Goal: Information Seeking & Learning: Understand process/instructions

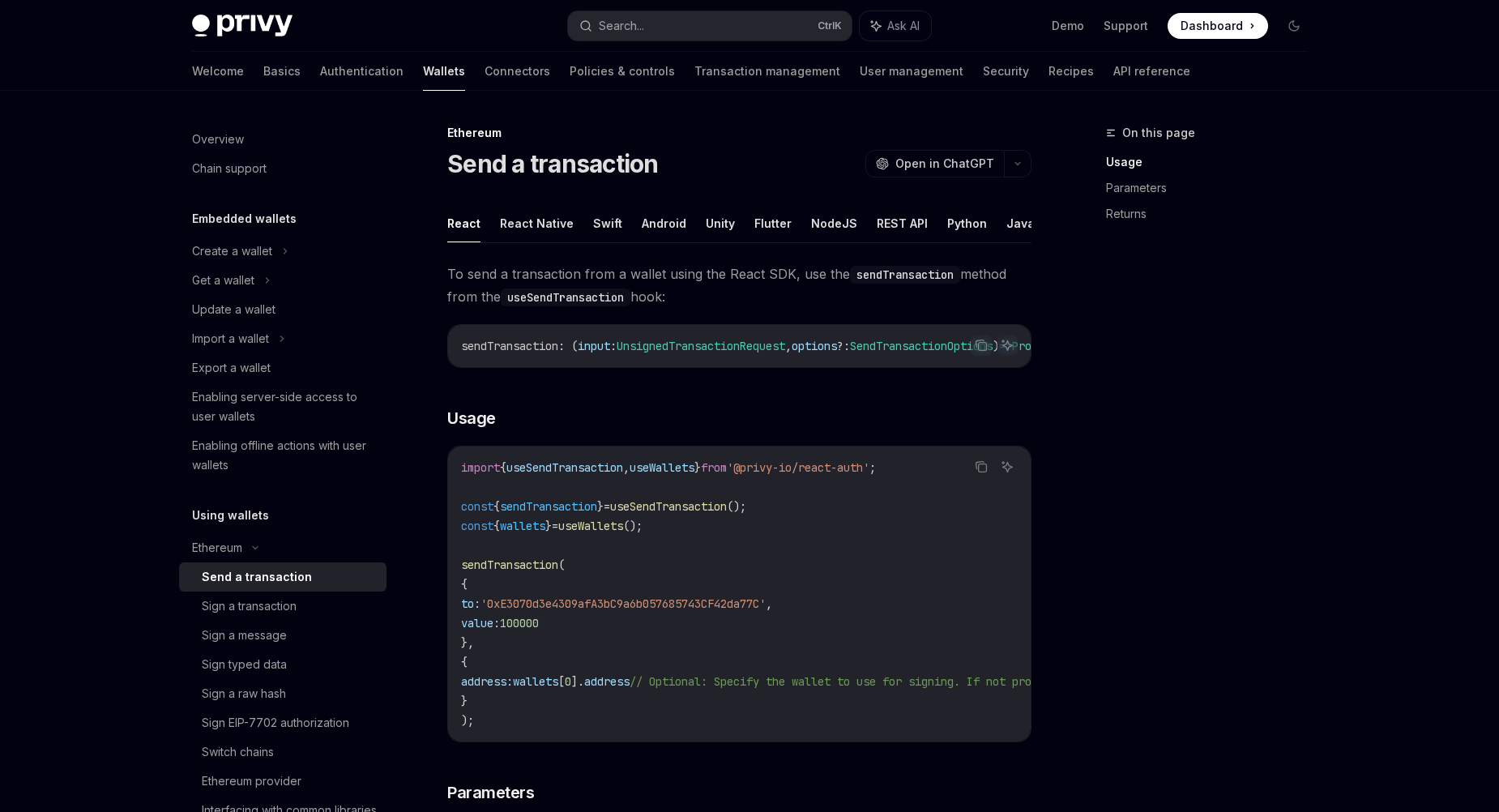
click at [665, 609] on span "'0xE3070d3e4309afA3bC9a6b057685743CF42da77C'" at bounding box center [623, 603] width 285 height 15
click at [637, 557] on code "import { useSendTransaction , useWallets } from '@privy-io/react-auth' ; const …" at bounding box center [886, 593] width 849 height 272
click at [678, 525] on code "import { useSendTransaction , useWallets } from '@privy-io/react-auth' ; const …" at bounding box center [886, 593] width 849 height 272
click at [543, 530] on span "wallets" at bounding box center [522, 525] width 46 height 15
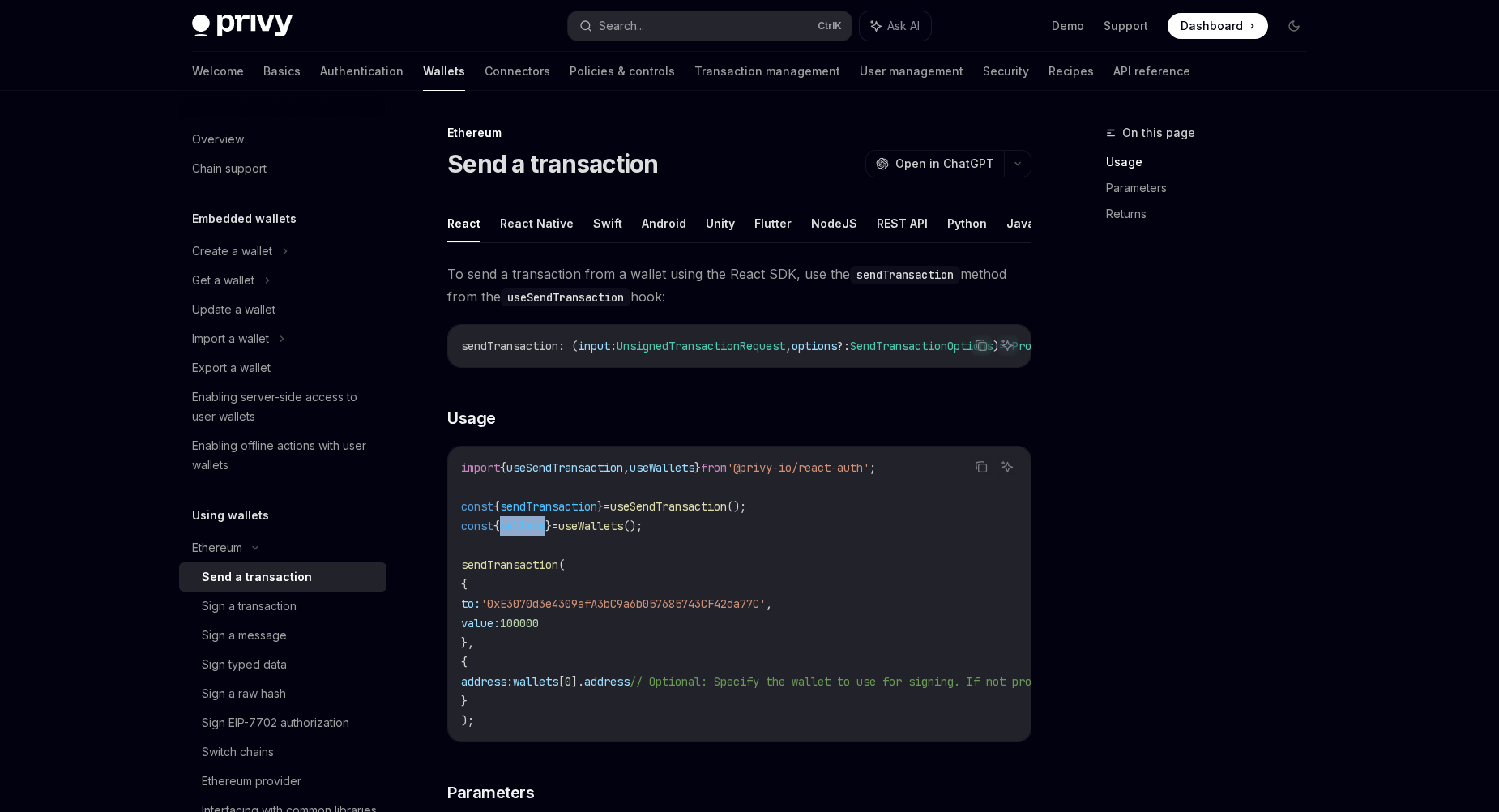
click at [543, 530] on span "wallets" at bounding box center [522, 525] width 46 height 15
click at [609, 530] on span "useWallets" at bounding box center [591, 525] width 65 height 15
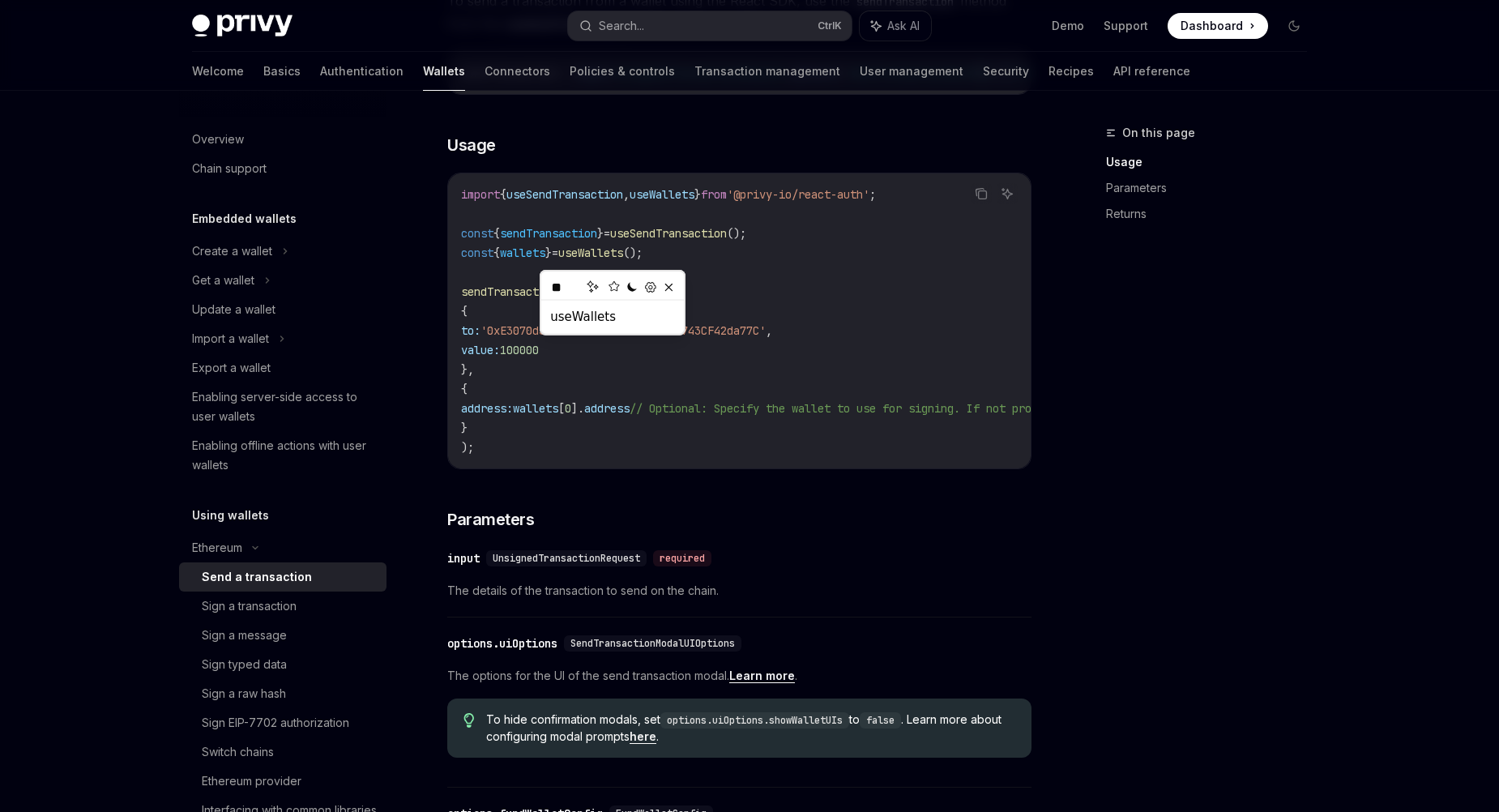
scroll to position [324, 0]
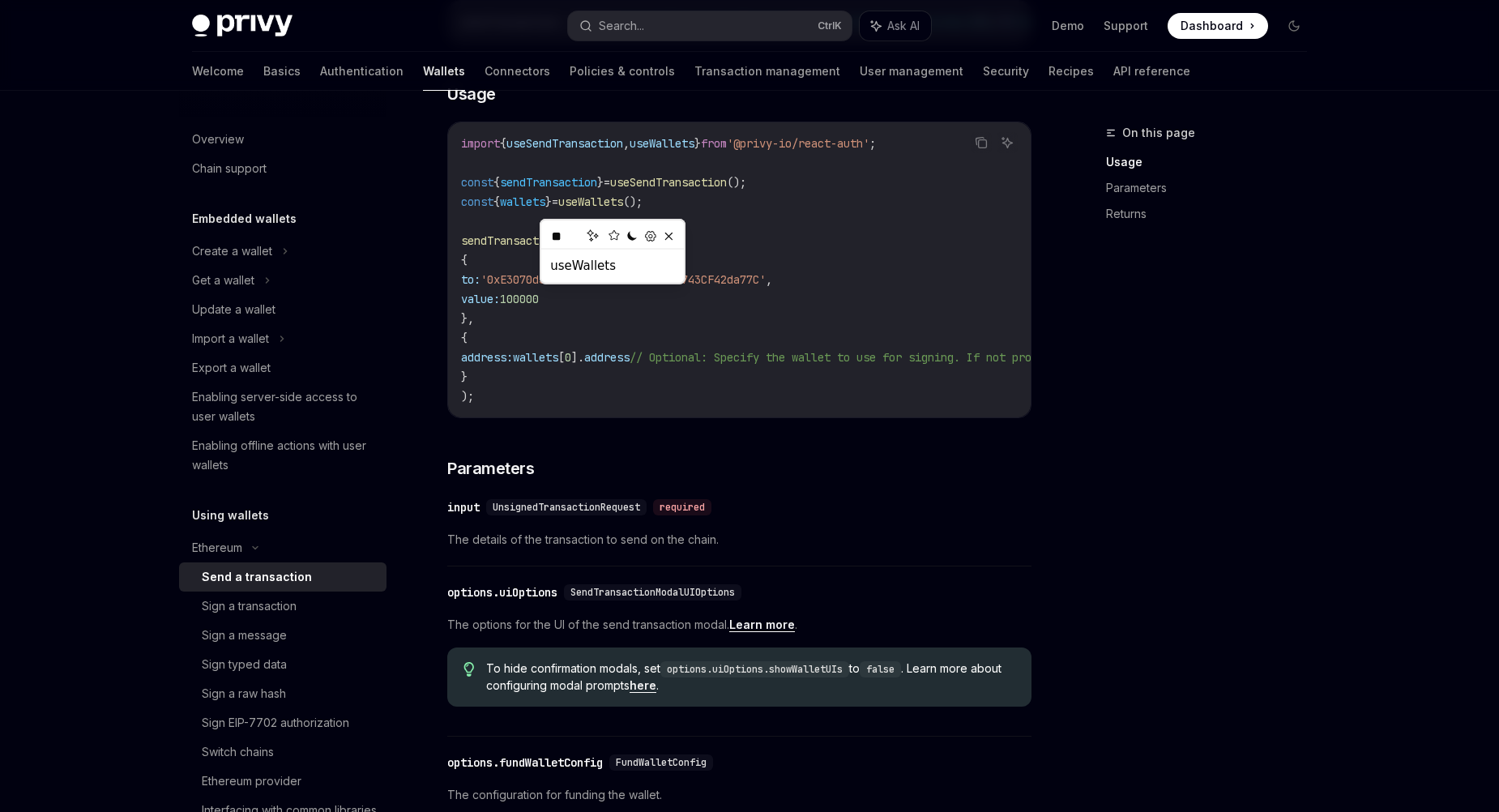
click at [883, 388] on code "import { useSendTransaction , useWallets } from '@privy-io/react-auth' ; const …" at bounding box center [886, 269] width 849 height 272
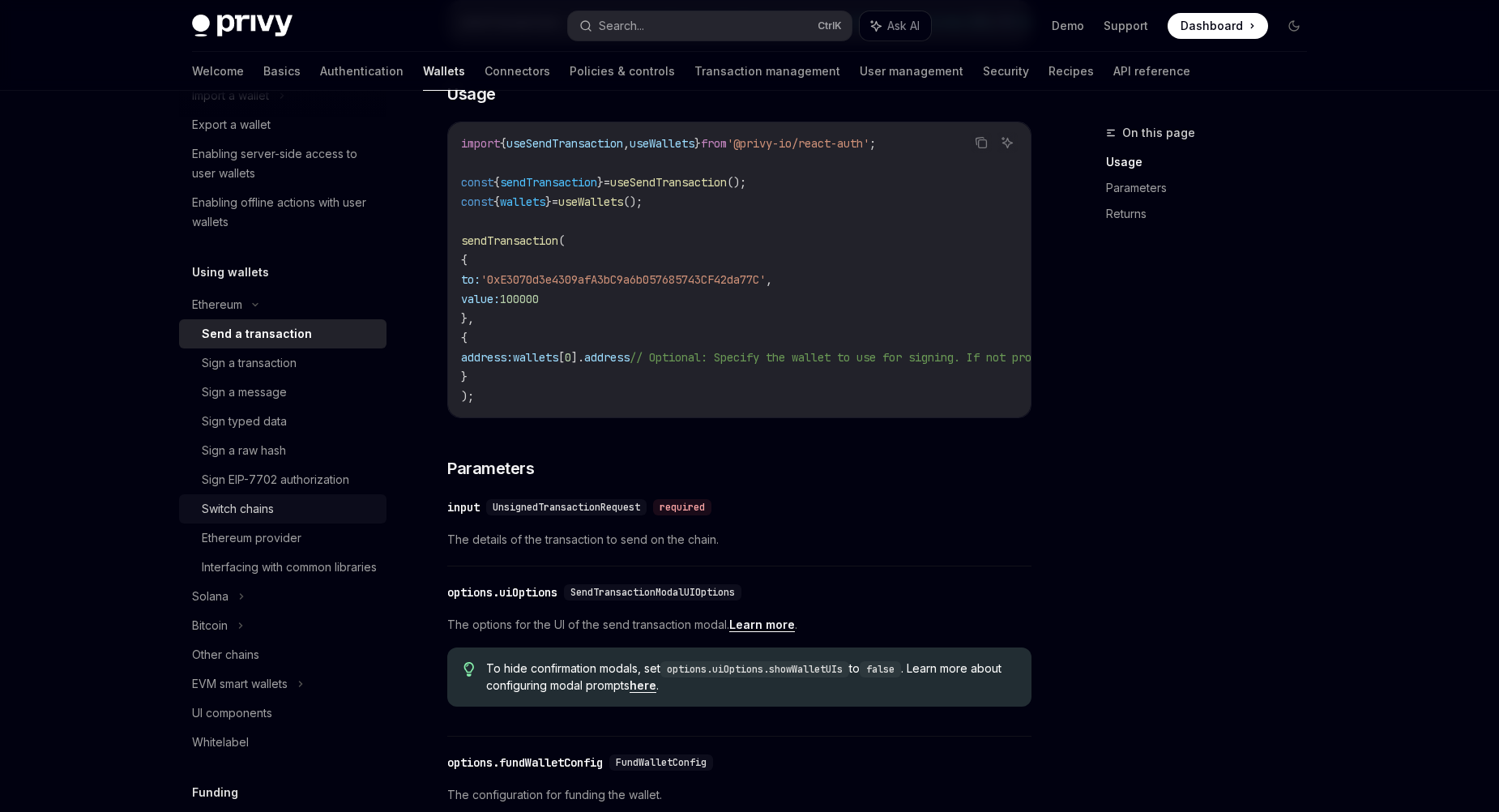
scroll to position [0, 0]
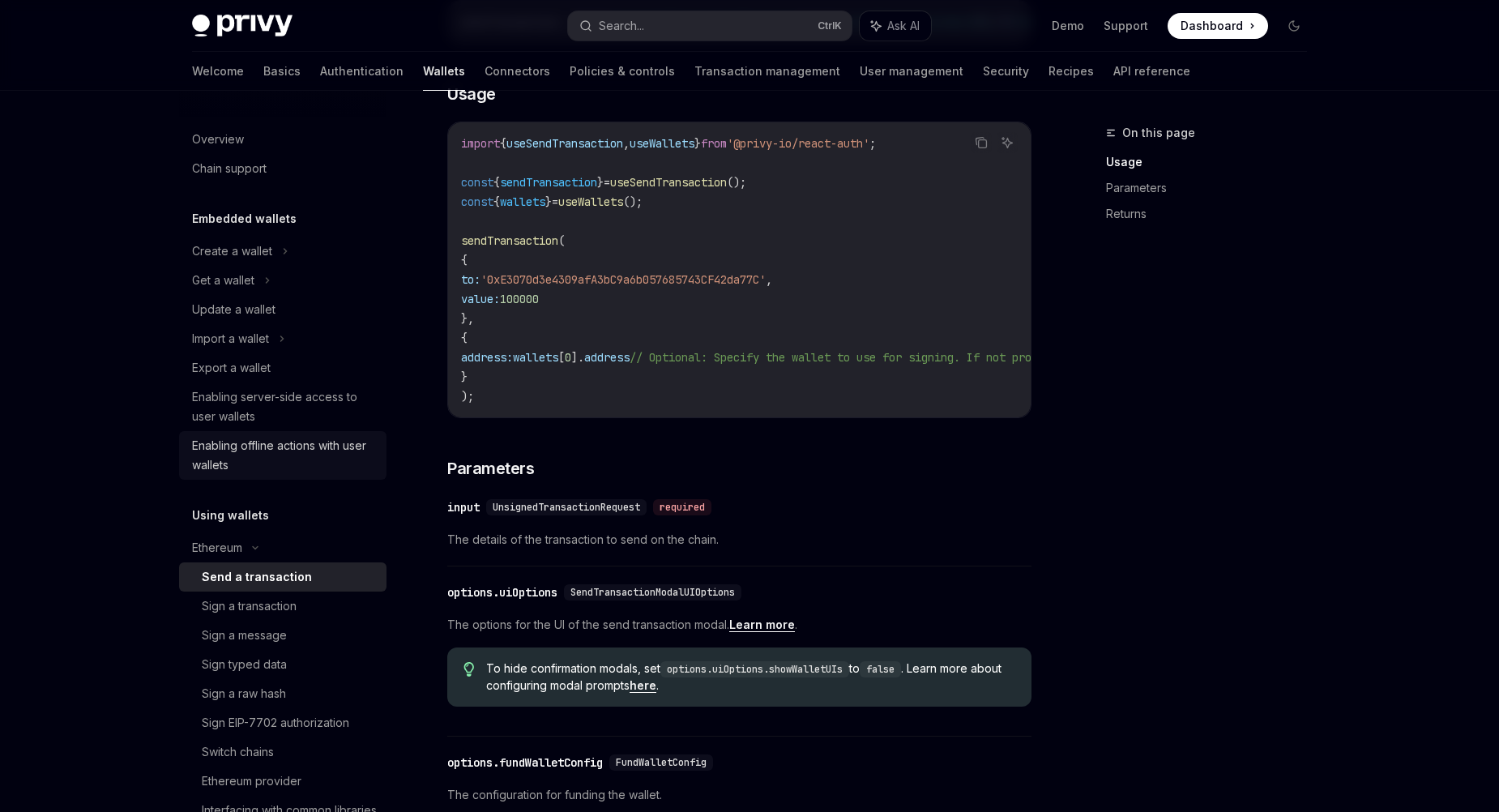
click at [254, 464] on div "Enabling offline actions with user wallets" at bounding box center [284, 455] width 185 height 39
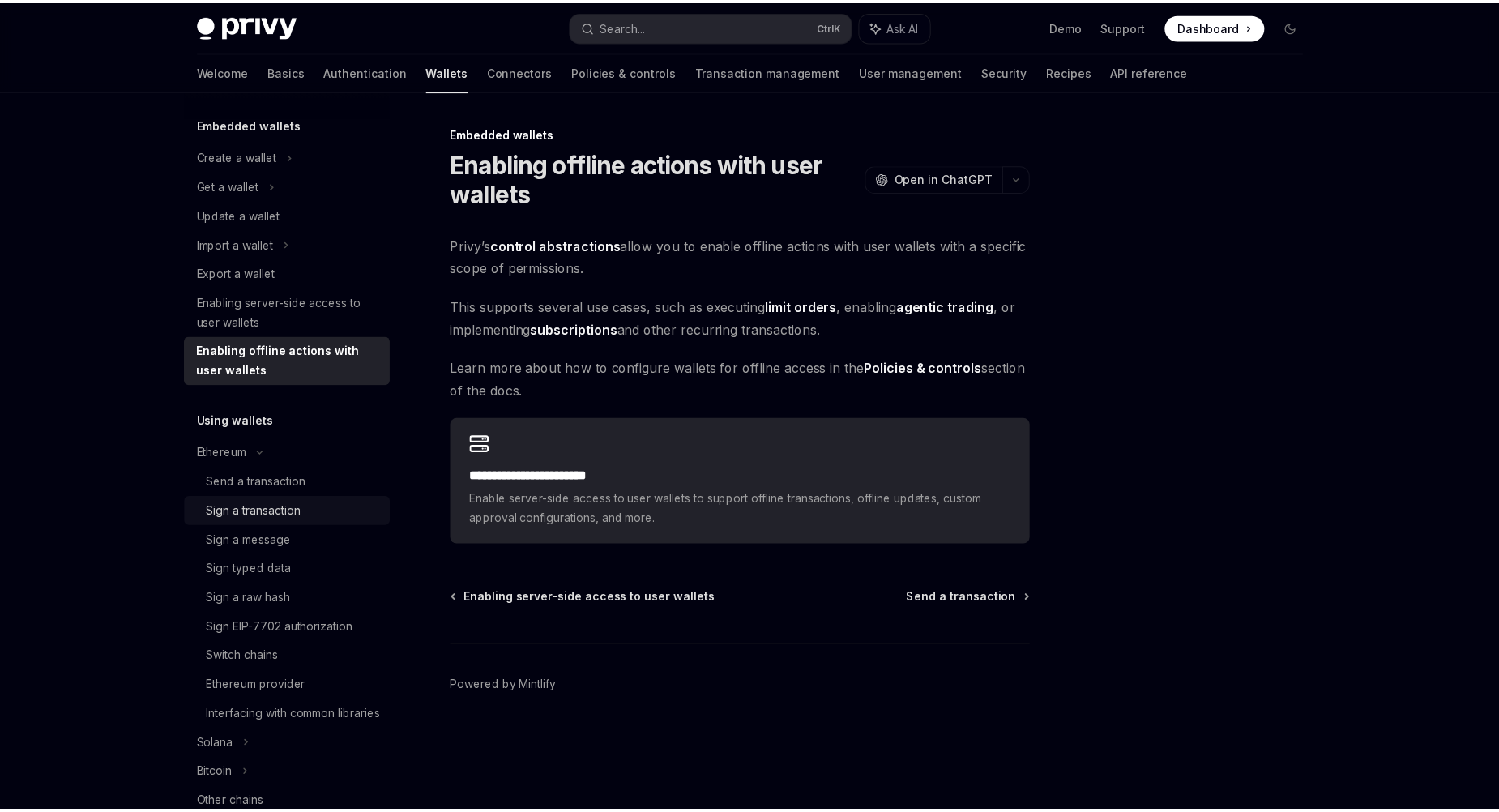
scroll to position [81, 0]
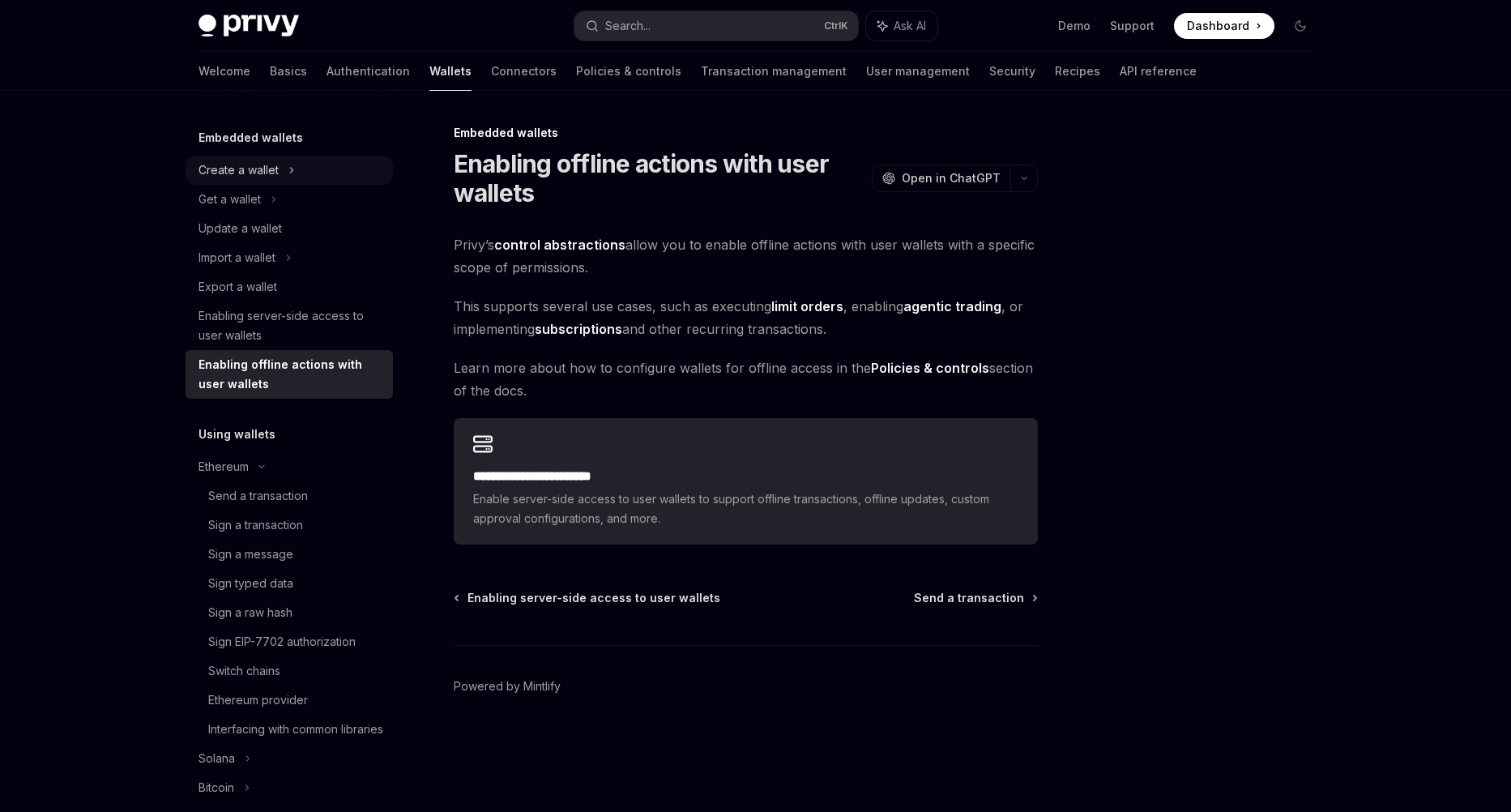
click at [286, 170] on div "Create a wallet" at bounding box center [290, 169] width 208 height 29
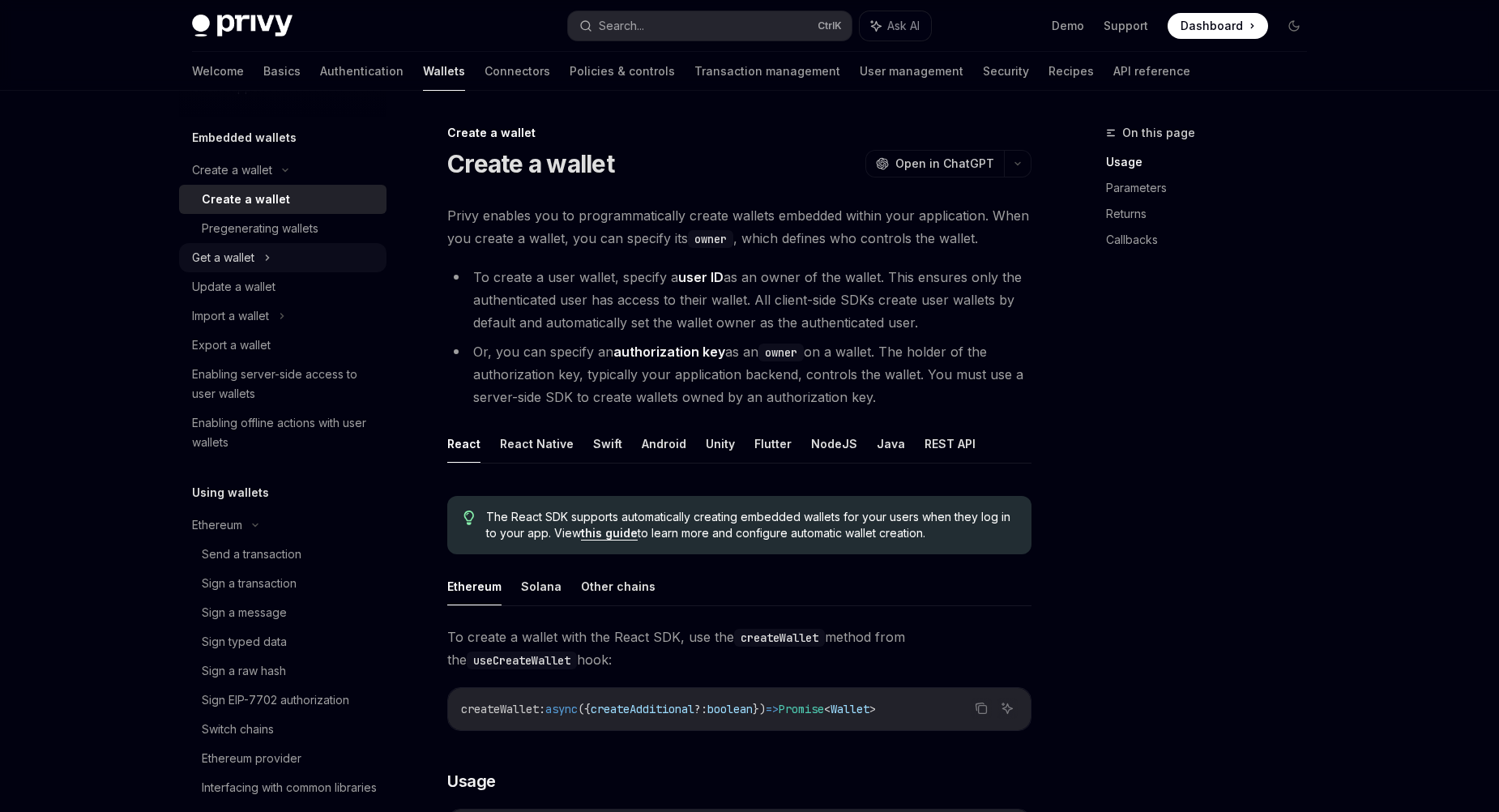
click at [276, 248] on div "Get a wallet" at bounding box center [283, 257] width 208 height 29
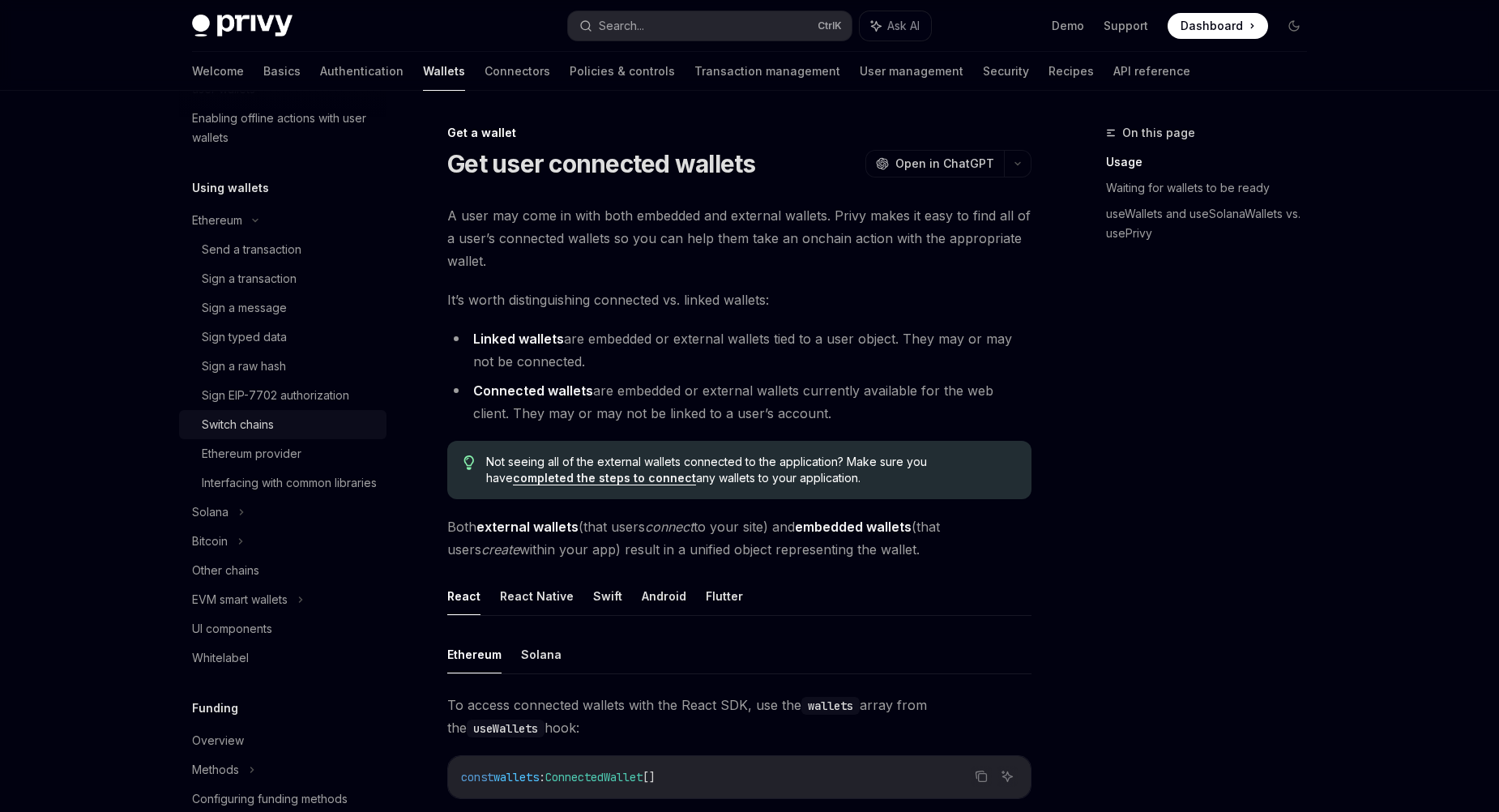
scroll to position [486, 0]
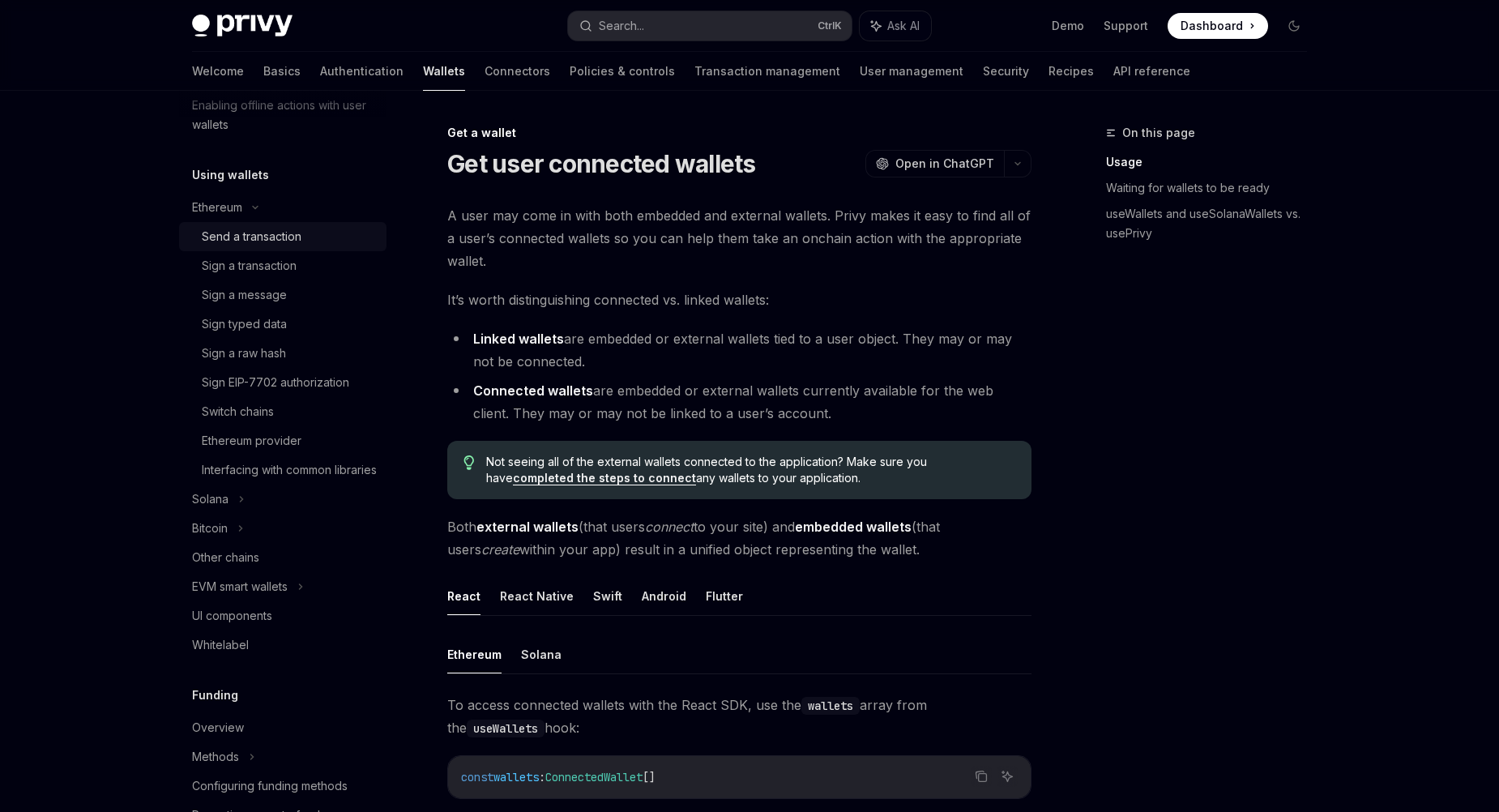
click at [267, 243] on div "Send a transaction" at bounding box center [251, 236] width 100 height 20
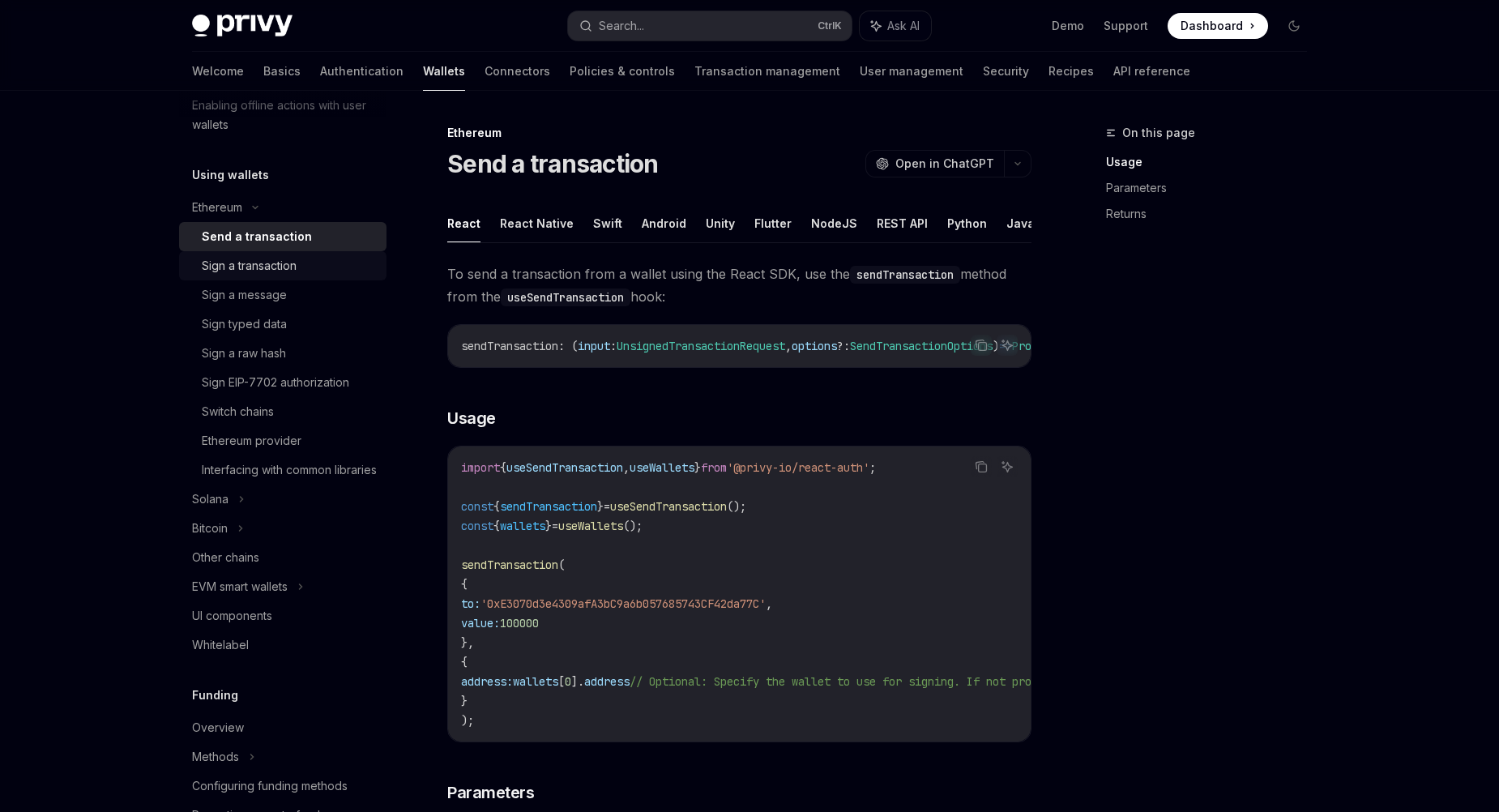
click at [267, 268] on div "Sign a transaction" at bounding box center [249, 266] width 95 height 20
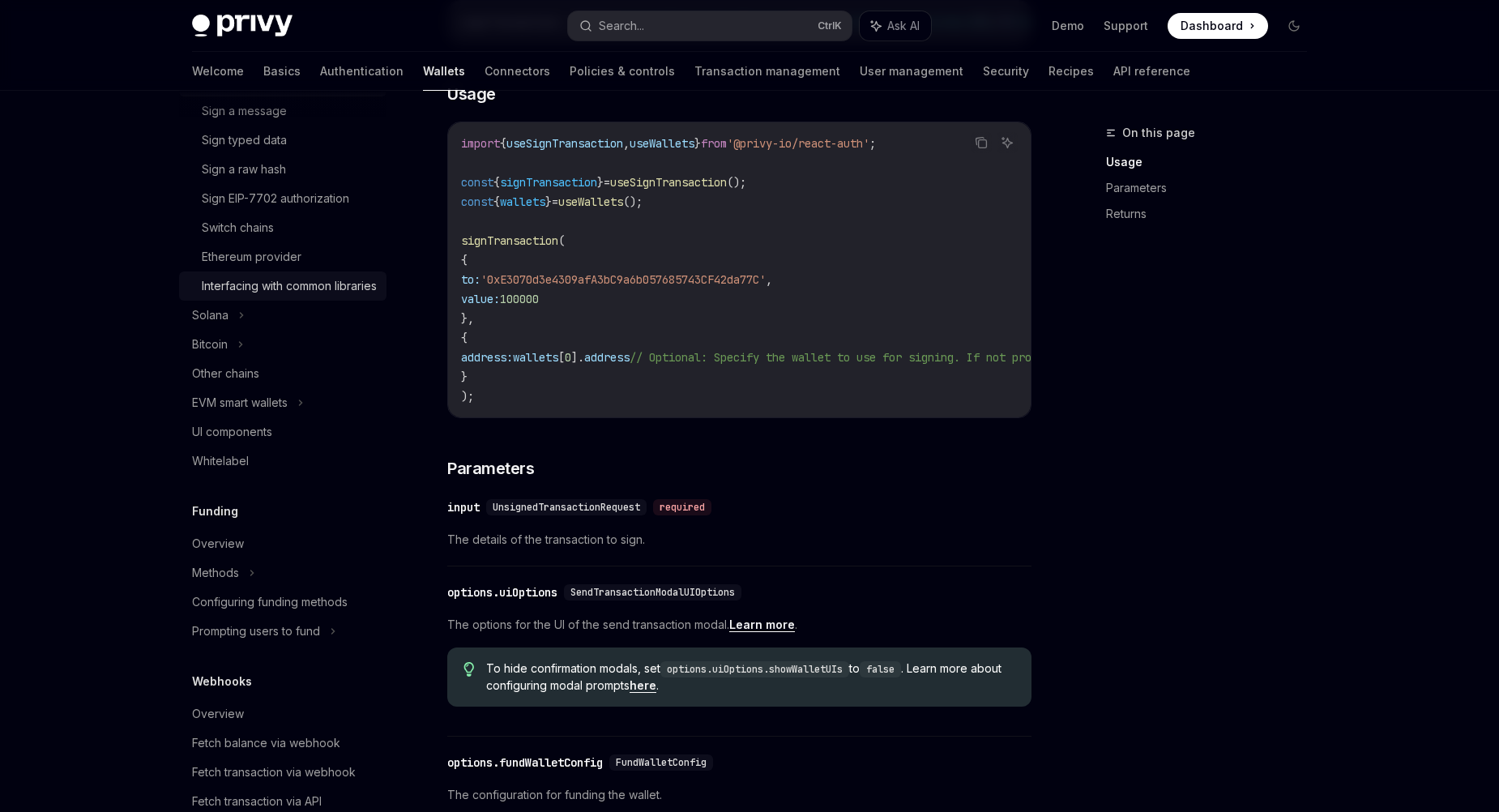
scroll to position [648, 0]
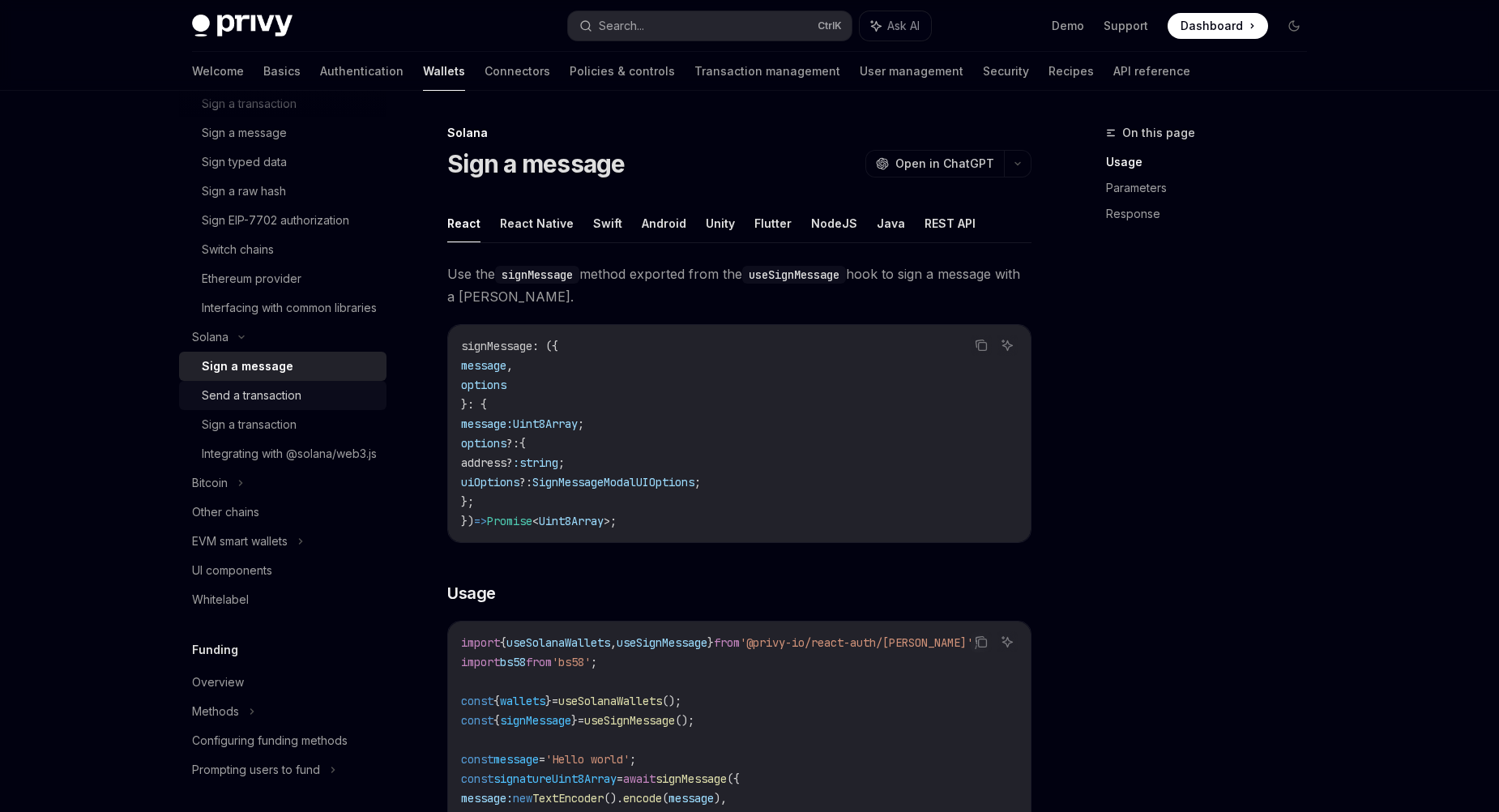
click at [279, 405] on div "Send a transaction" at bounding box center [251, 396] width 100 height 20
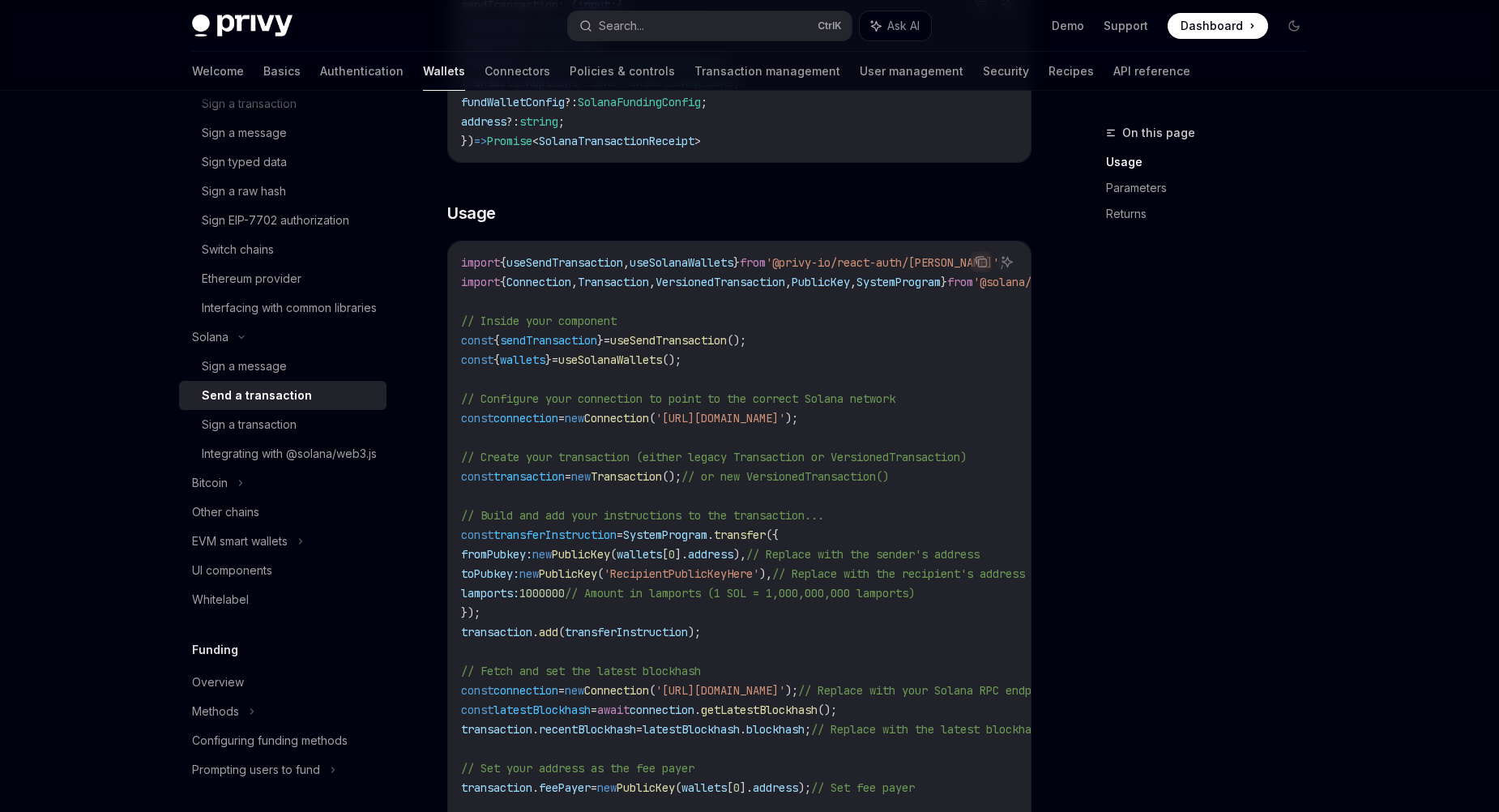
scroll to position [405, 0]
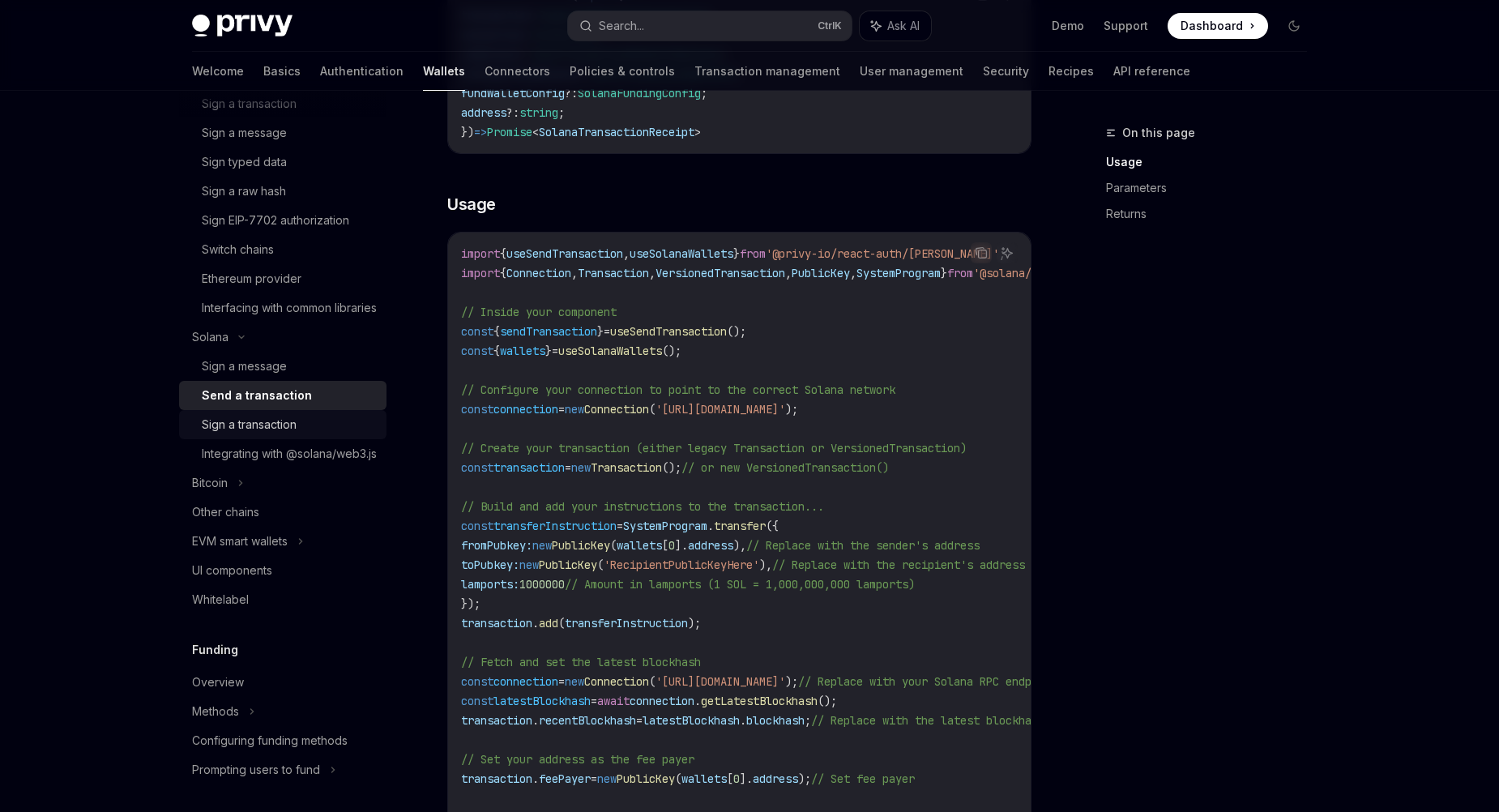
click at [310, 434] on div "Sign a transaction" at bounding box center [289, 424] width 175 height 20
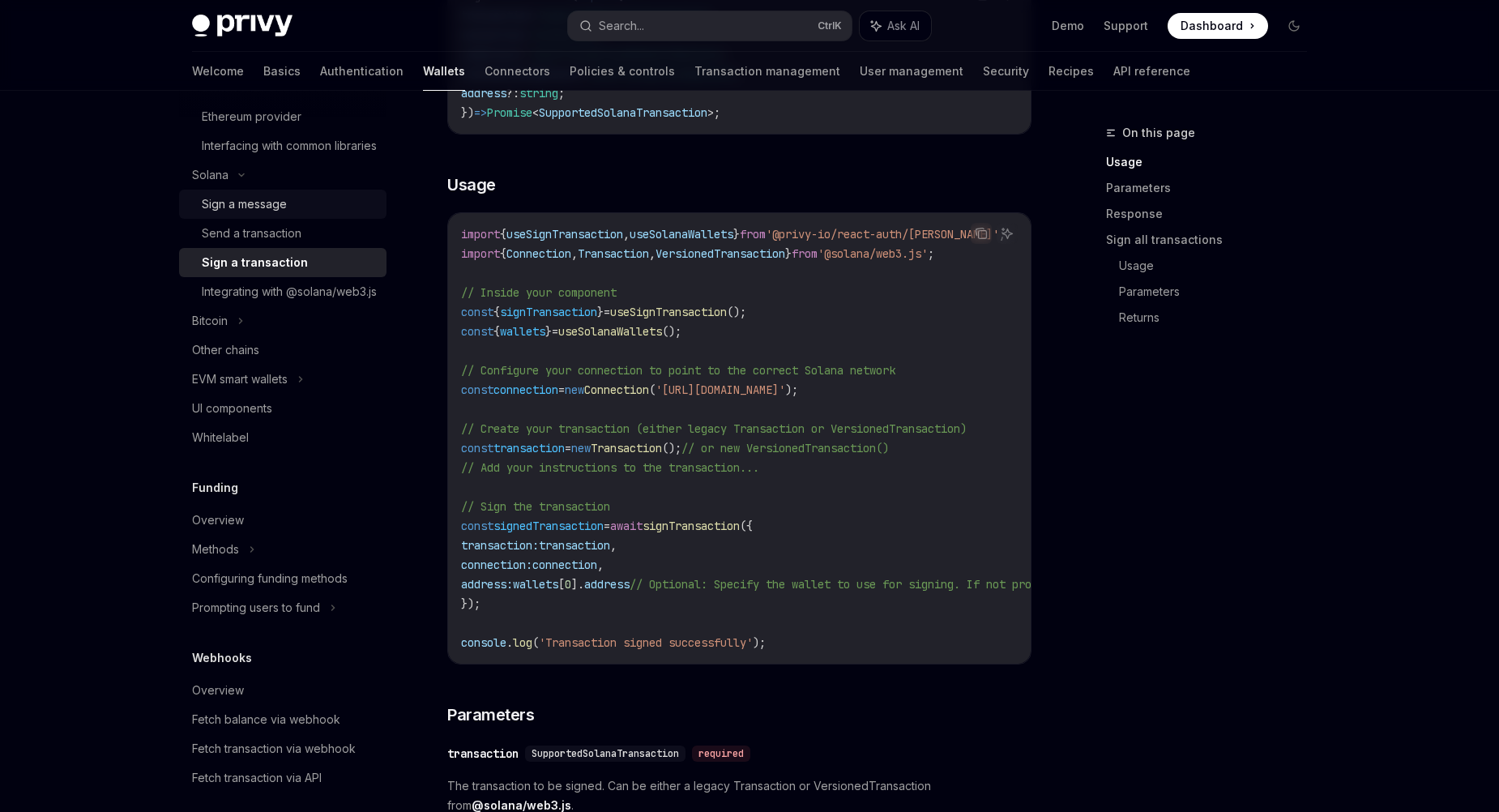
scroll to position [729, 0]
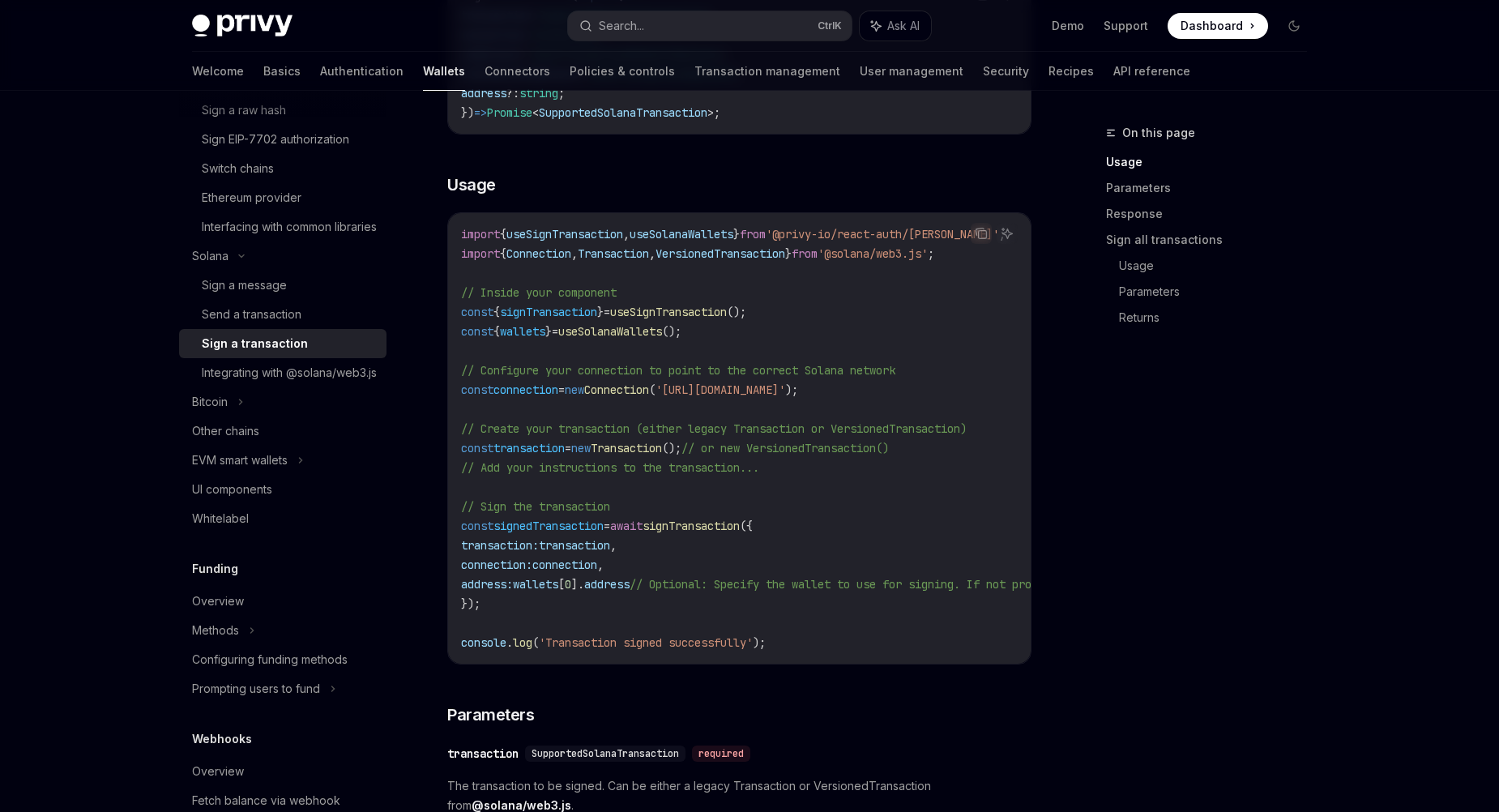
click at [456, 401] on div "import { useSignTransaction , useSolanaWallets } from '@privy-io/react-auth/sol…" at bounding box center [739, 437] width 583 height 450
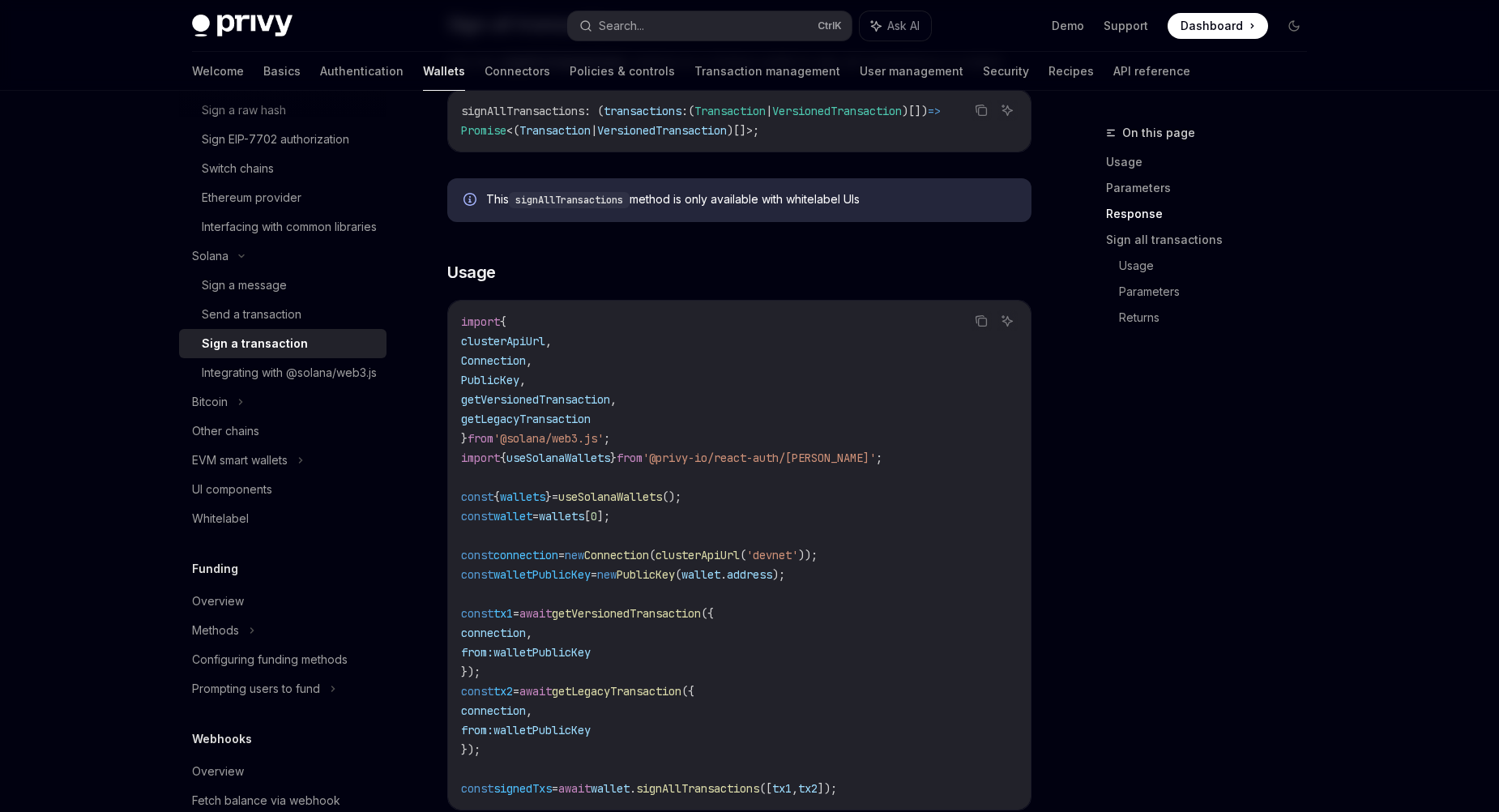
scroll to position [1862, 0]
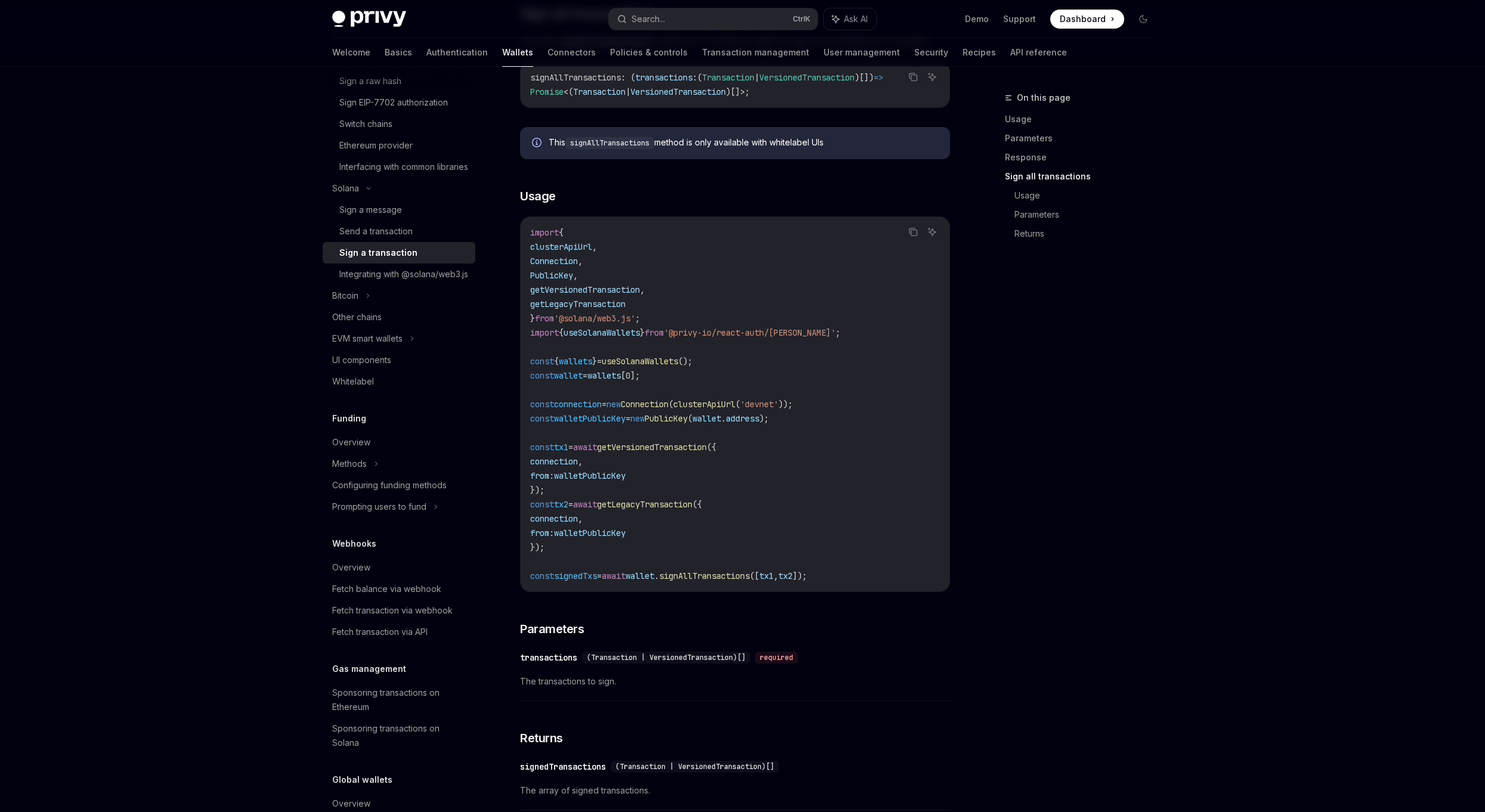
type textarea "*"
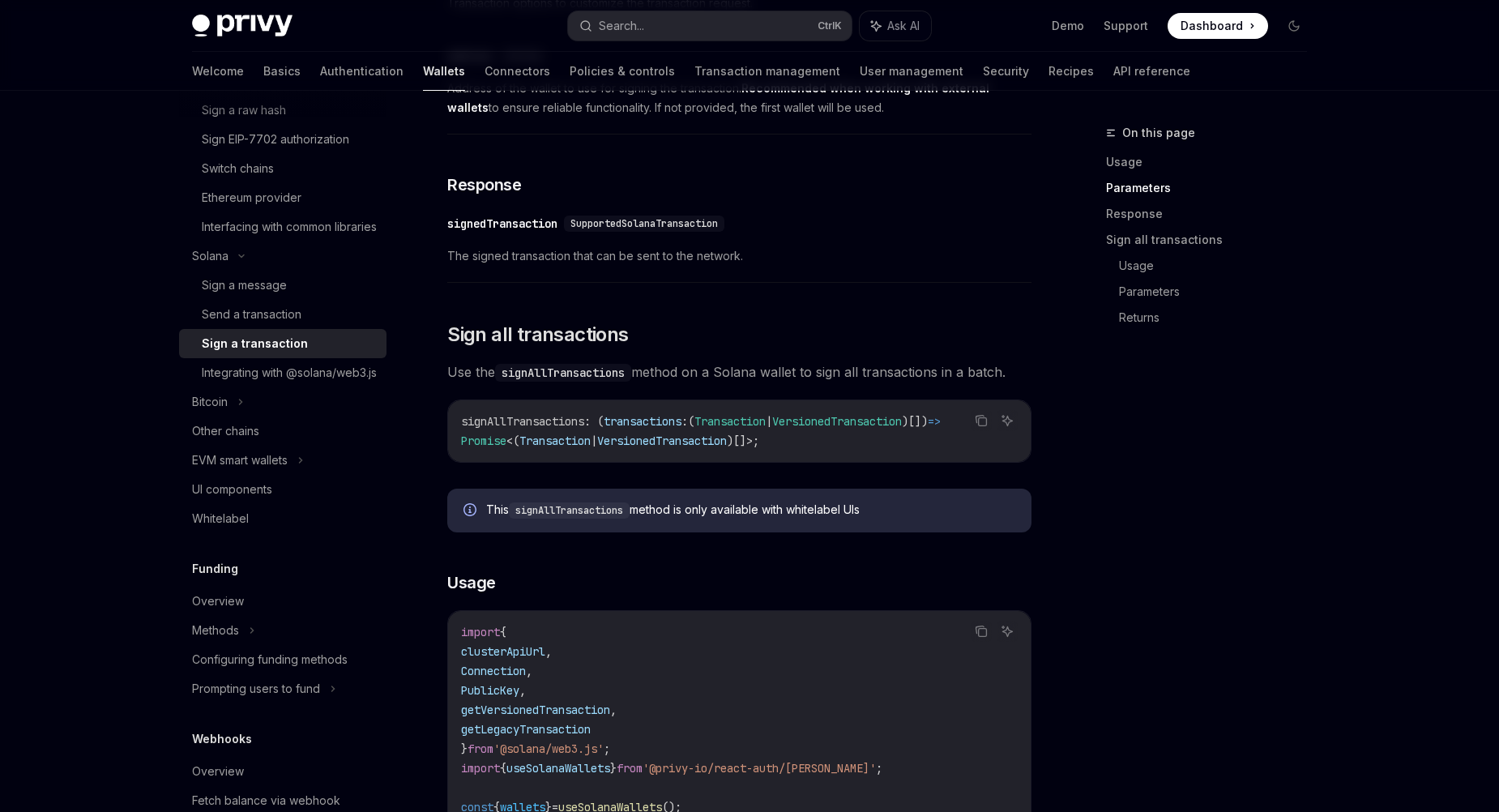
scroll to position [1539, 0]
